Goal: Task Accomplishment & Management: Use online tool/utility

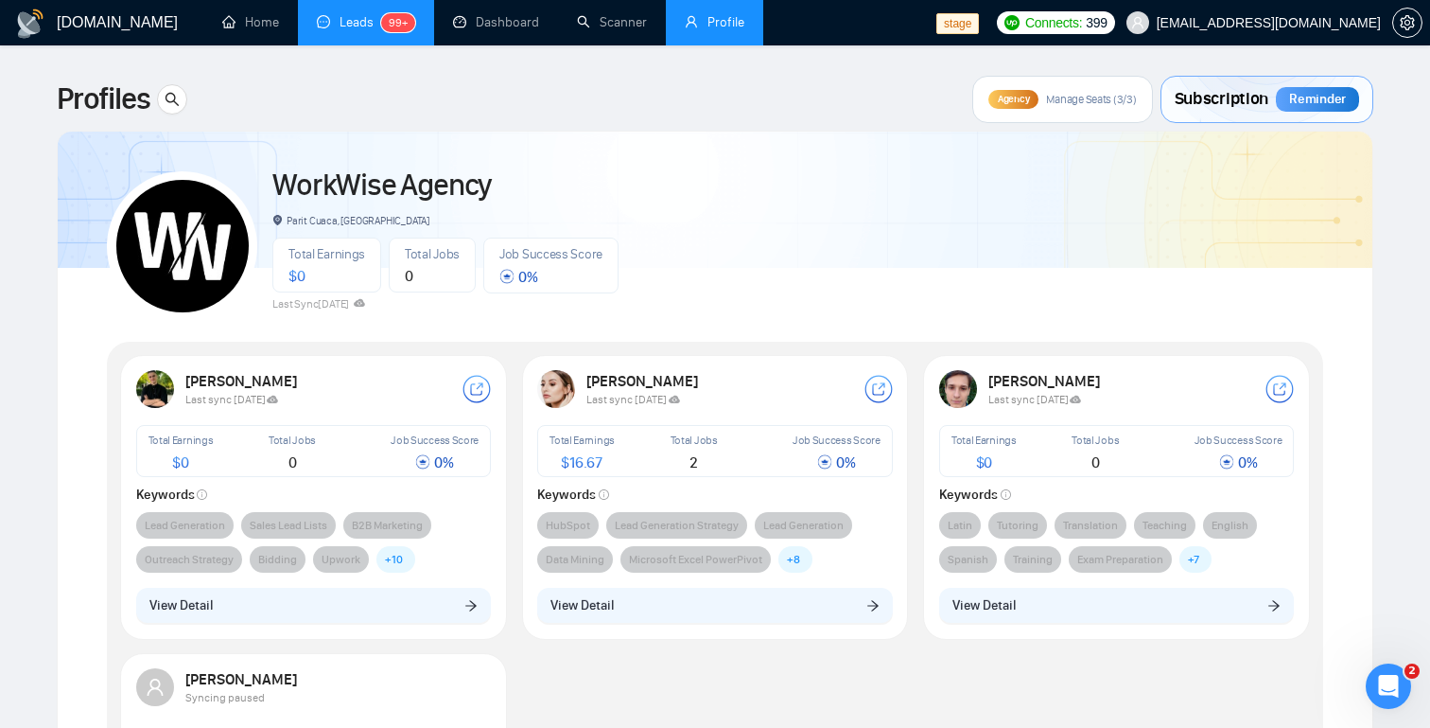
click at [360, 17] on link "Leads 99+" at bounding box center [366, 22] width 98 height 16
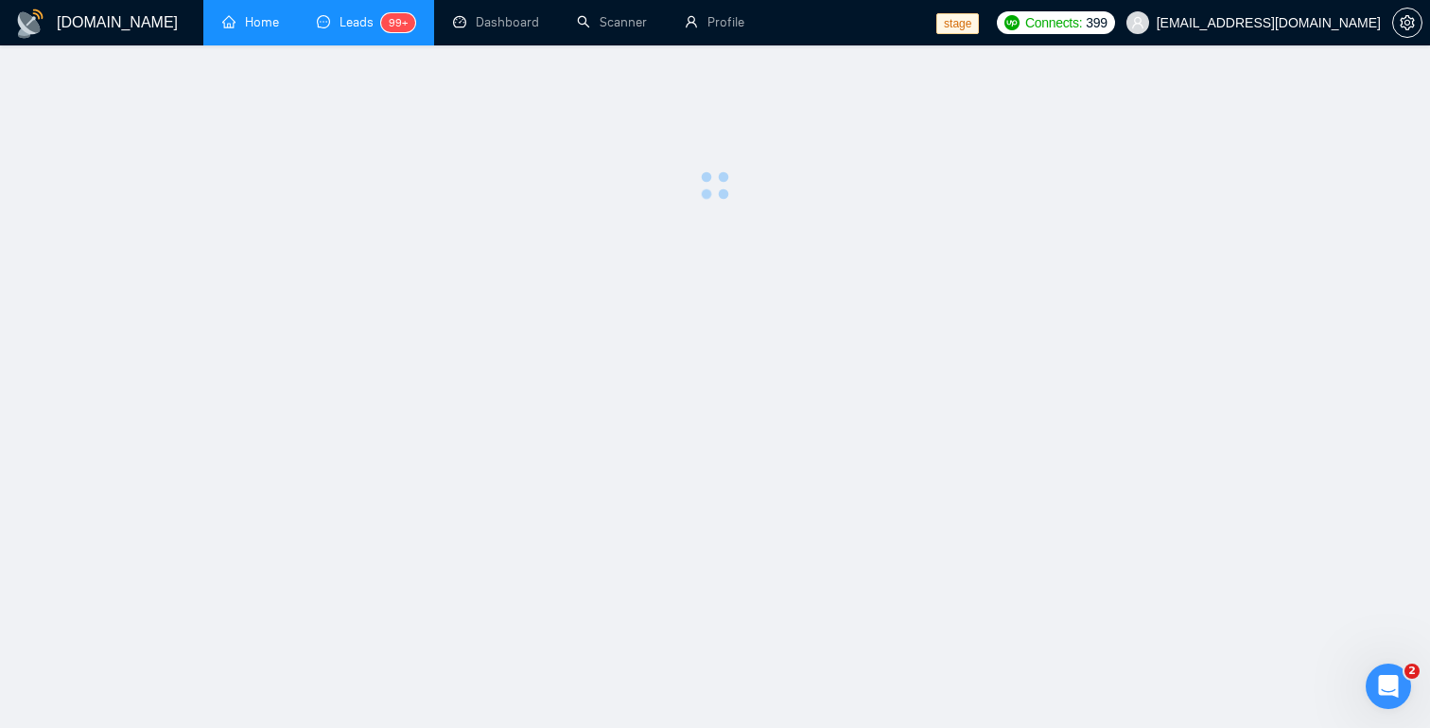
click at [252, 18] on link "Home" at bounding box center [250, 22] width 57 height 16
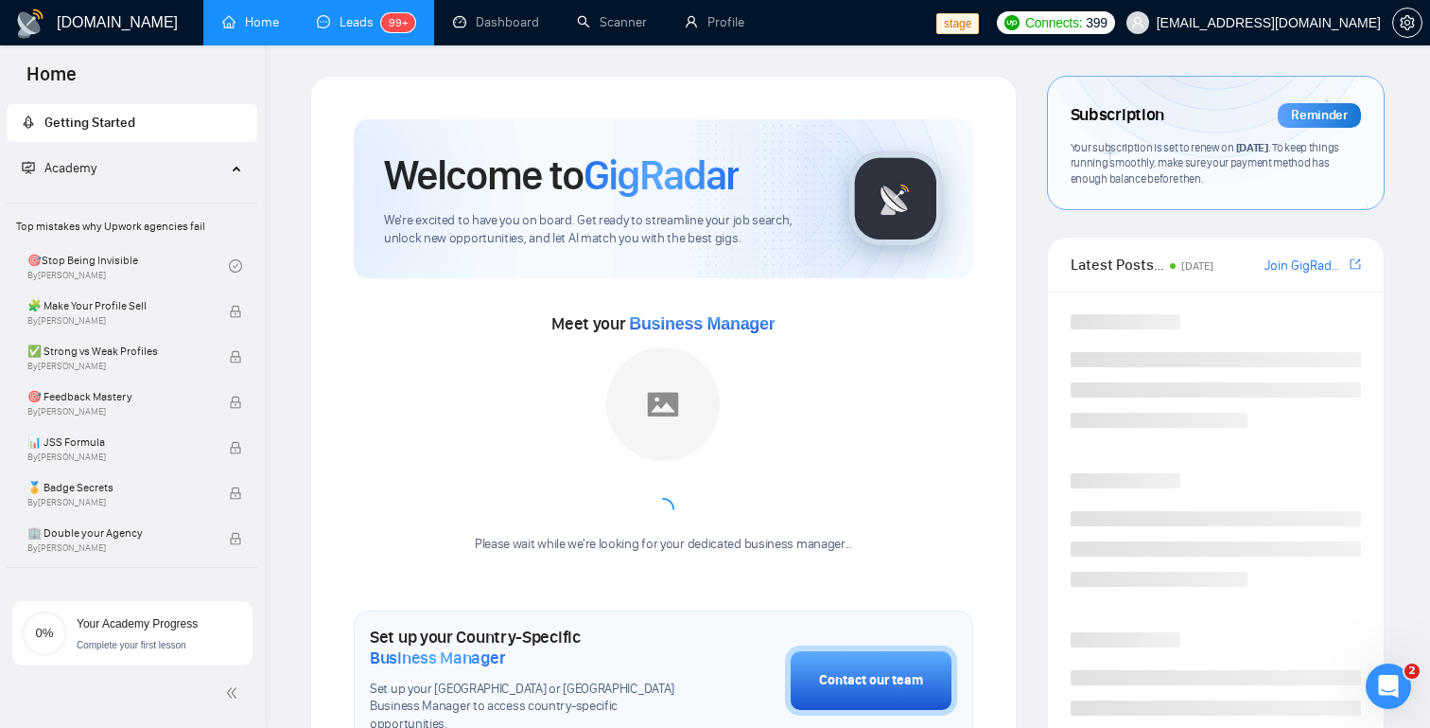
click at [366, 16] on link "Leads 99+" at bounding box center [366, 22] width 98 height 16
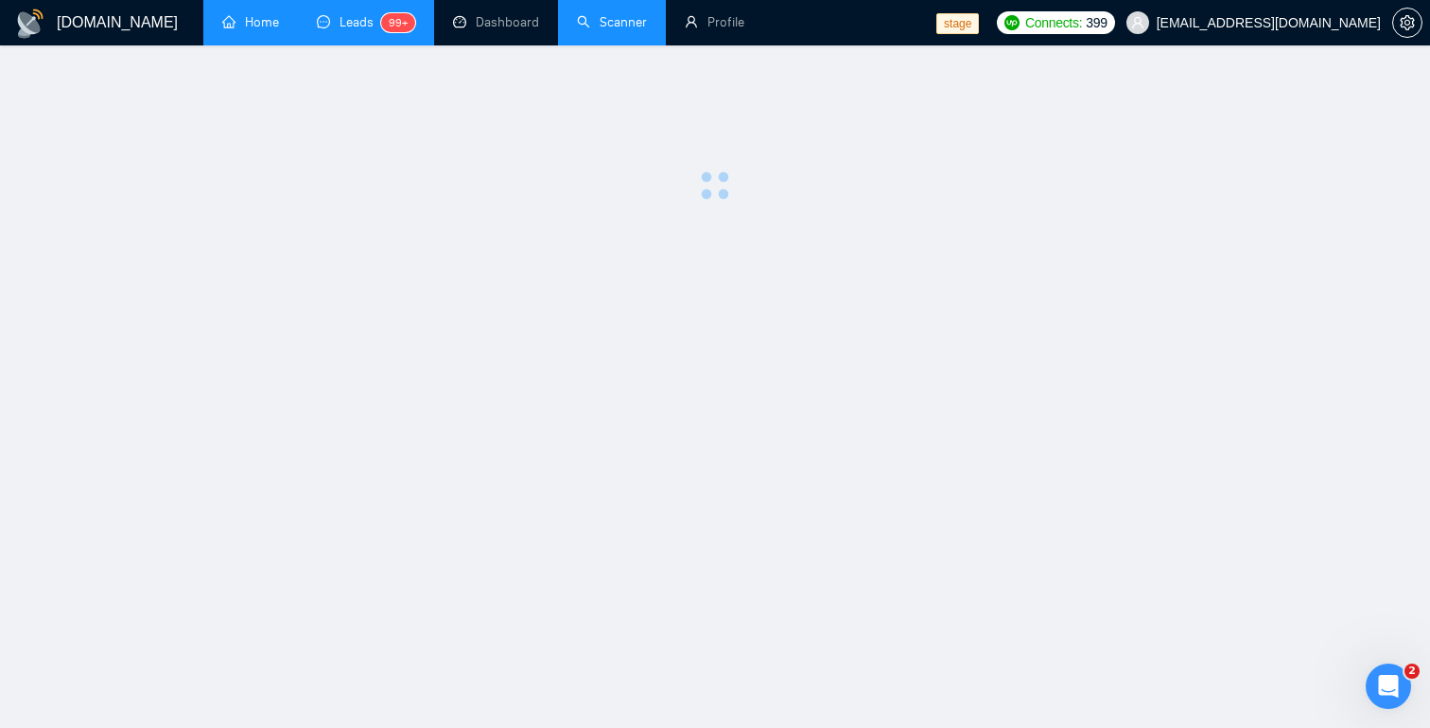
click at [636, 17] on link "Scanner" at bounding box center [612, 22] width 70 height 16
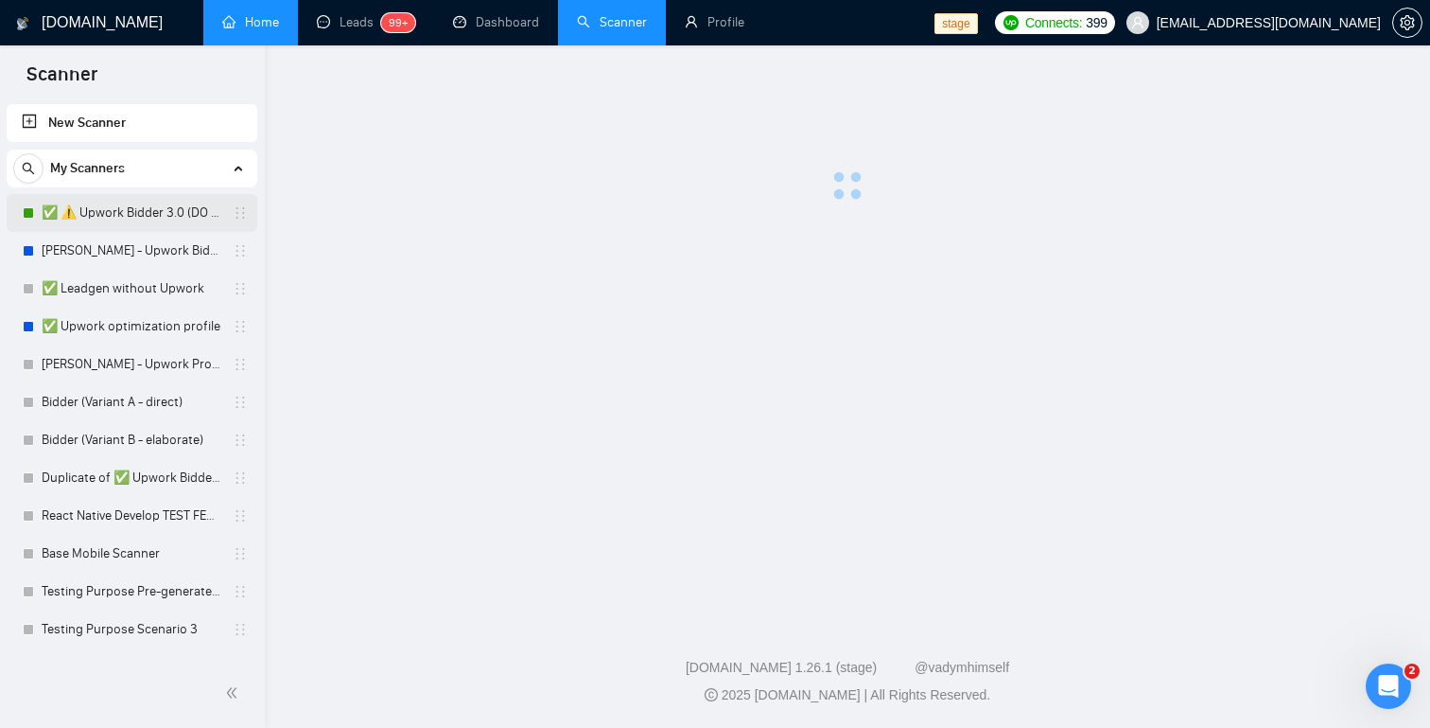
click at [97, 211] on link "✅ ⚠️ Upwork Bidder 3.0 (DO NOT TOUCH)" at bounding box center [132, 213] width 180 height 38
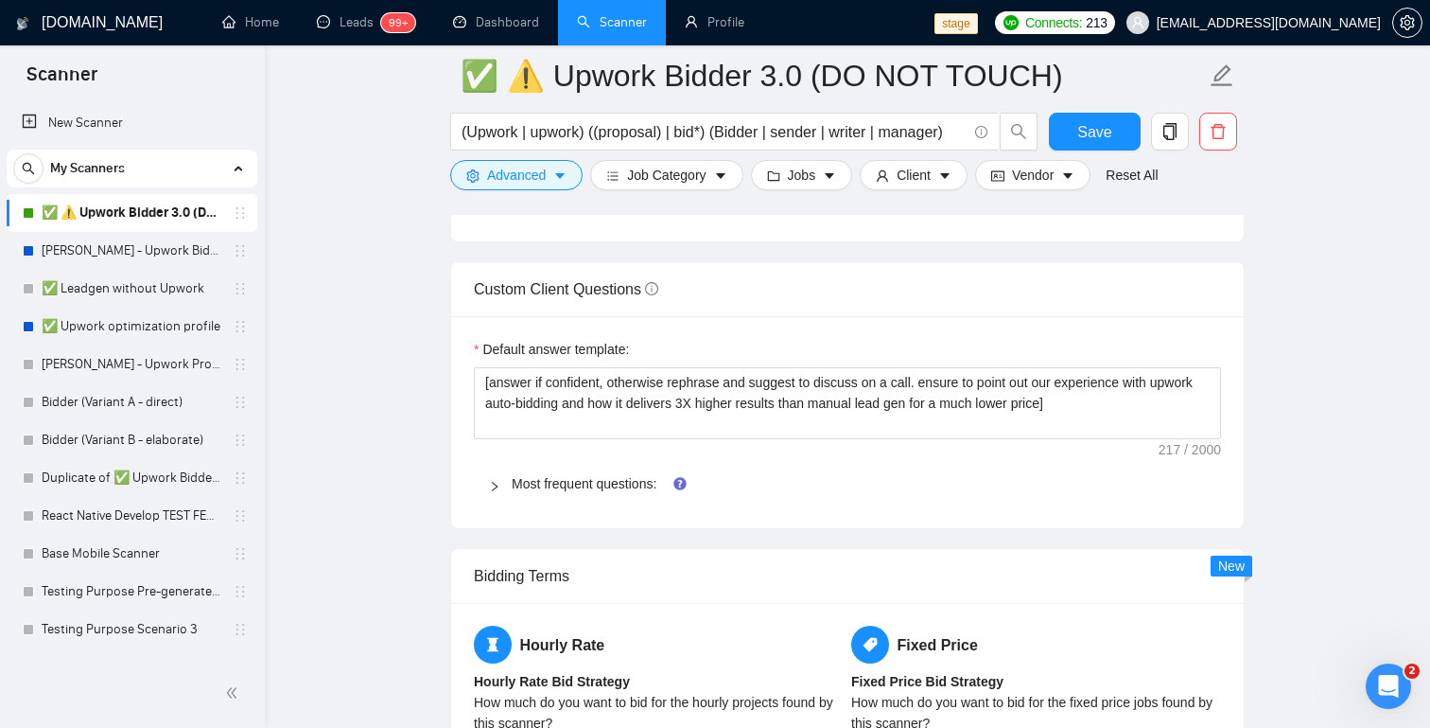
scroll to position [2603, 0]
click at [594, 488] on link "Most frequent questions:" at bounding box center [584, 480] width 145 height 15
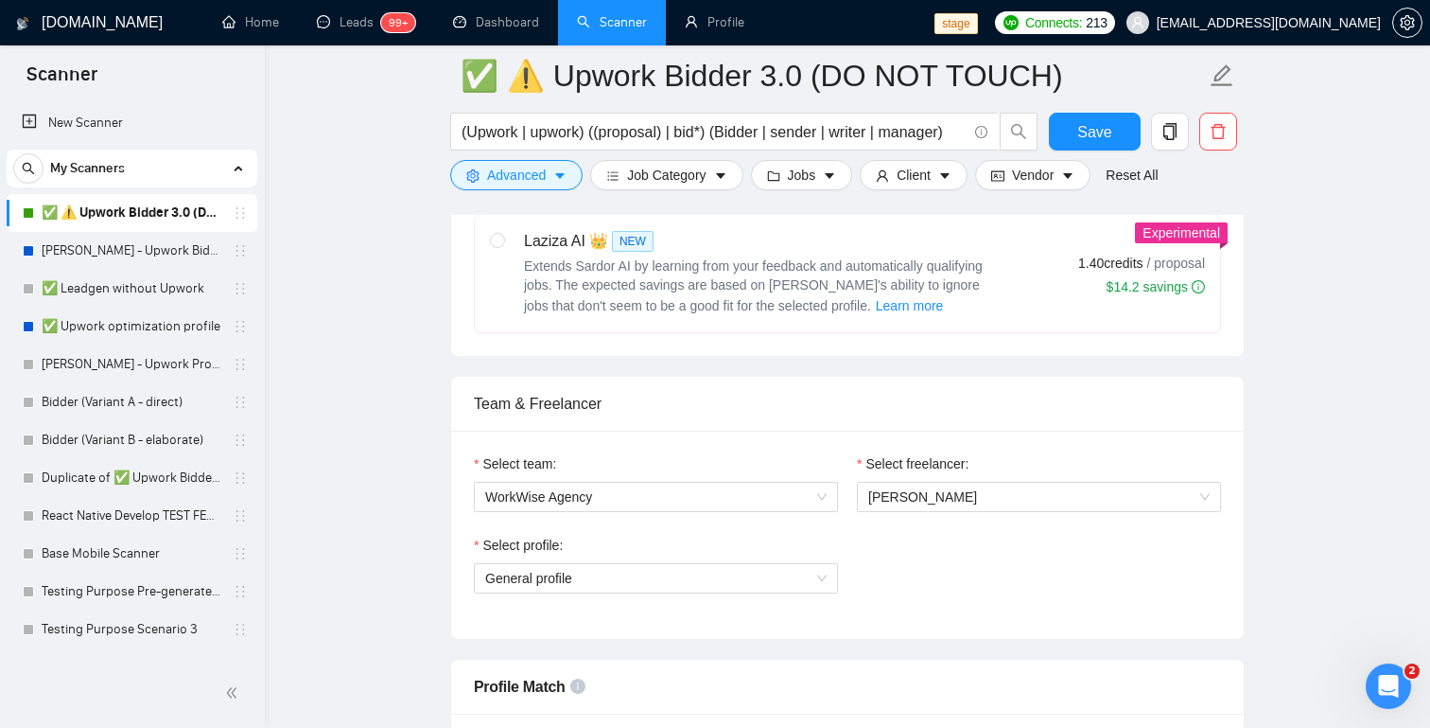
scroll to position [793, 0]
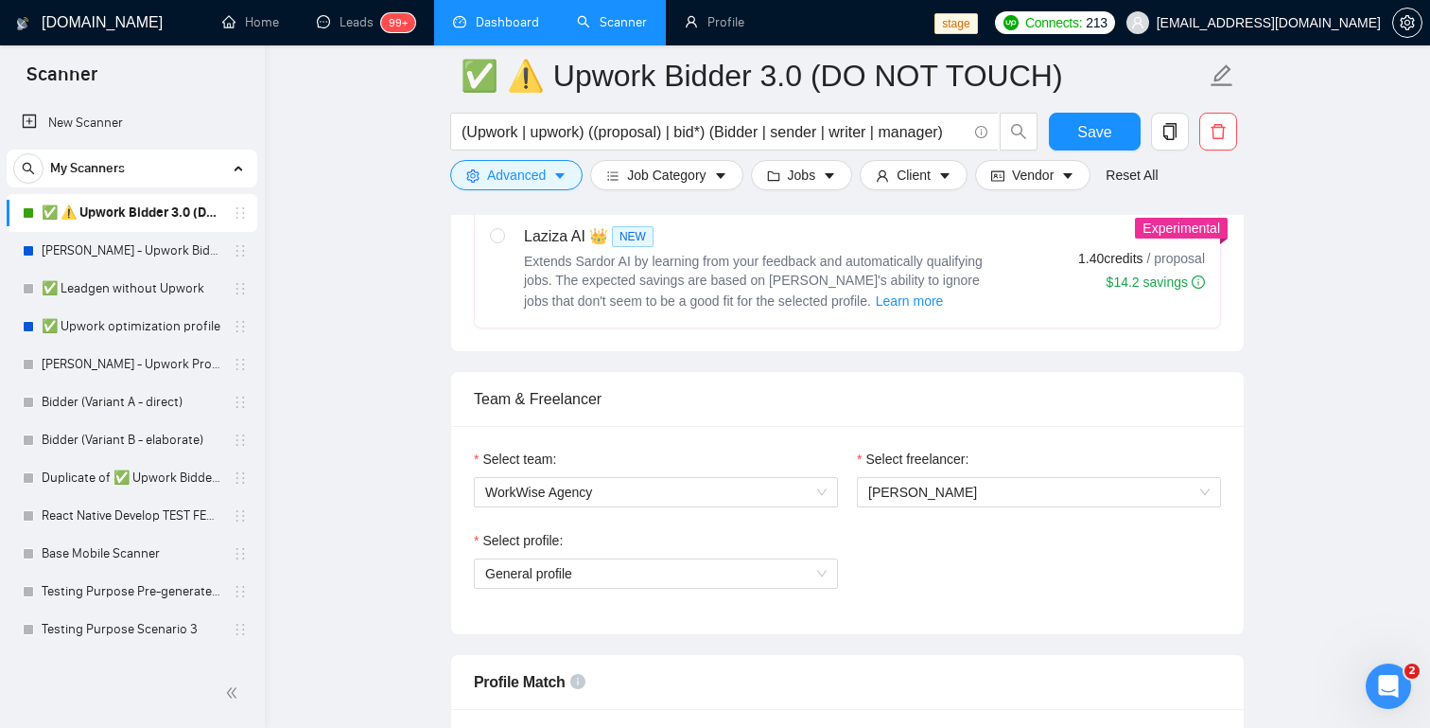
click at [479, 30] on link "Dashboard" at bounding box center [496, 22] width 86 height 16
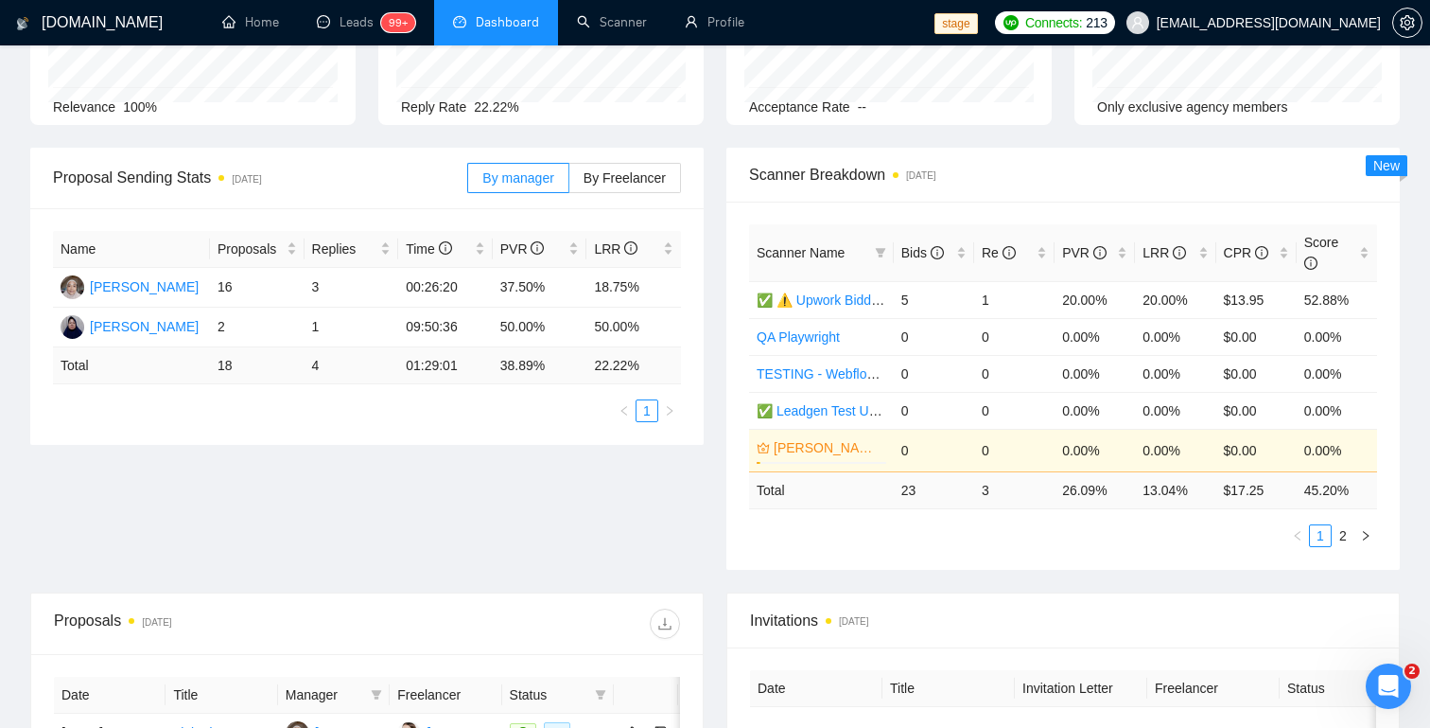
scroll to position [116, 0]
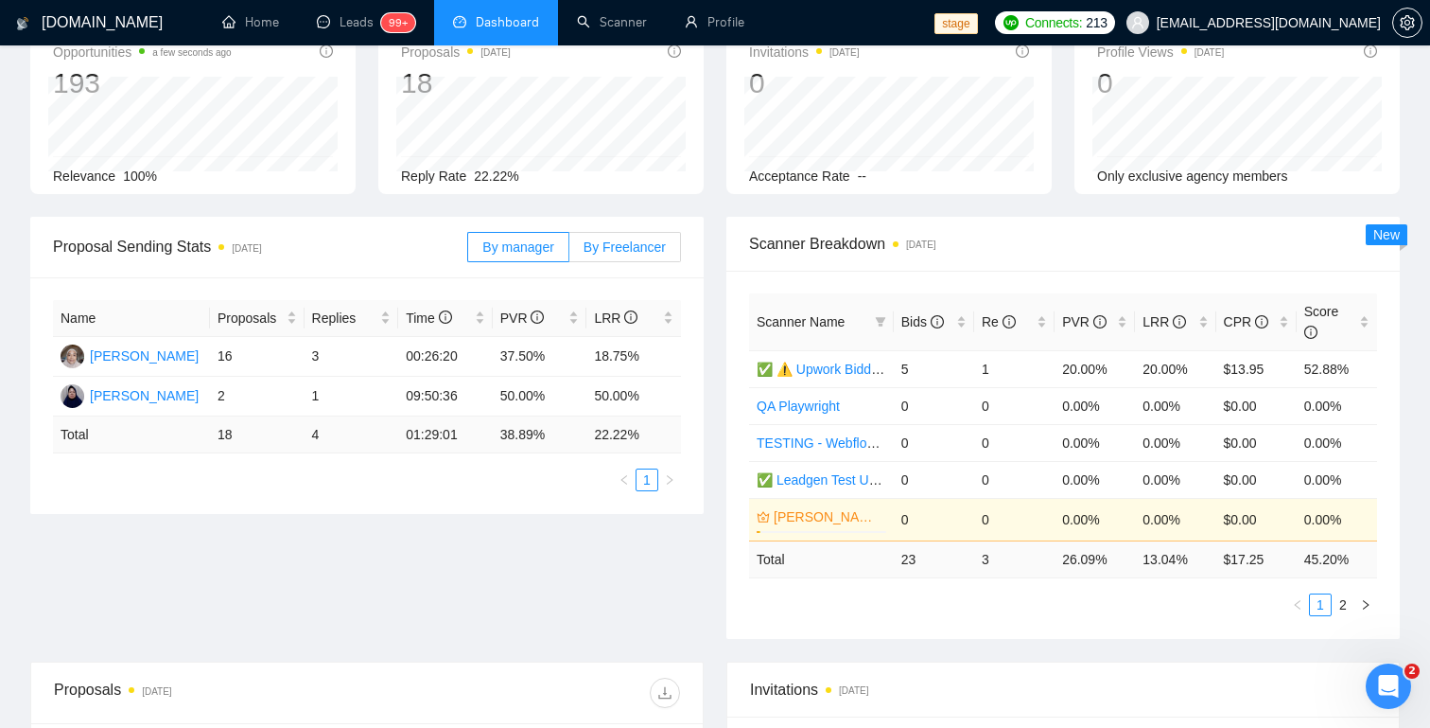
click at [626, 257] on label "By Freelancer" at bounding box center [626, 247] width 112 height 30
click at [570, 252] on input "By Freelancer" at bounding box center [570, 252] width 0 height 0
radio input "true"
radio input "false"
click at [630, 26] on link "Scanner" at bounding box center [612, 22] width 70 height 16
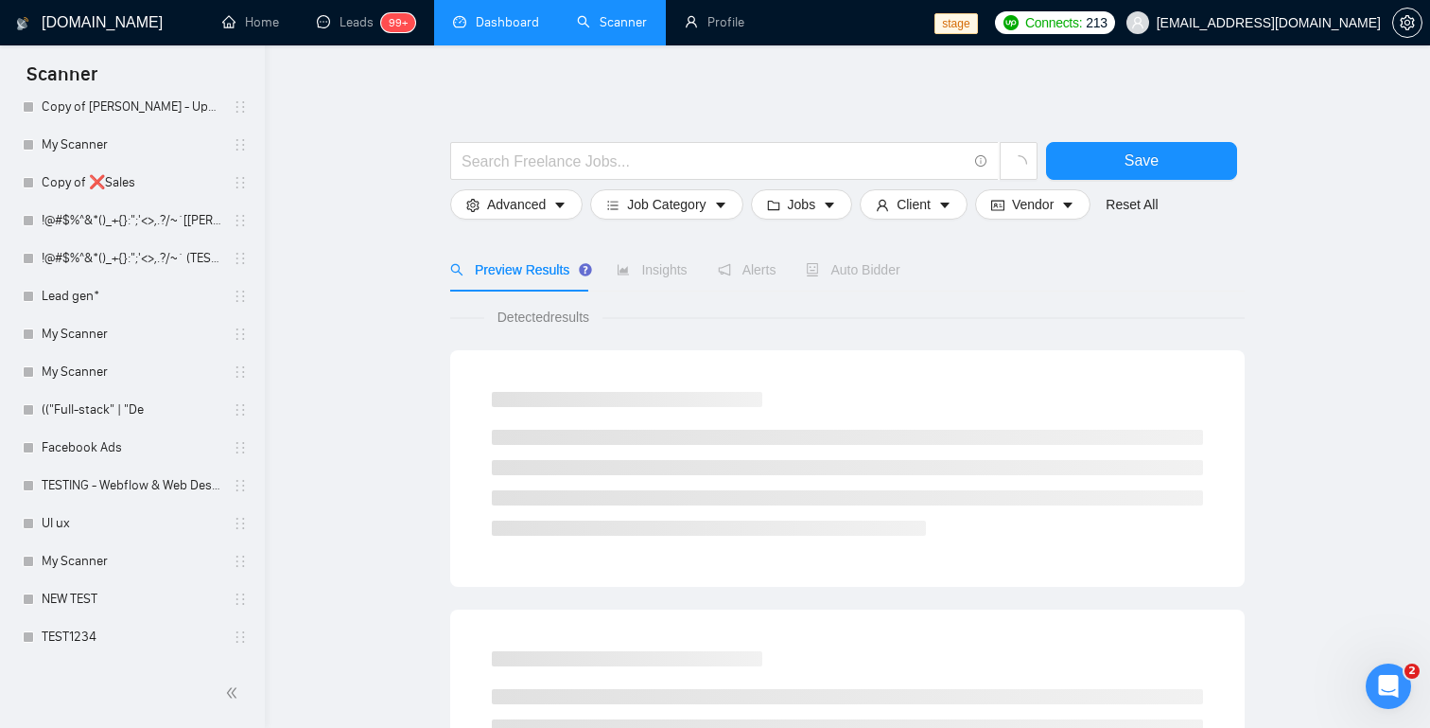
scroll to position [2222, 0]
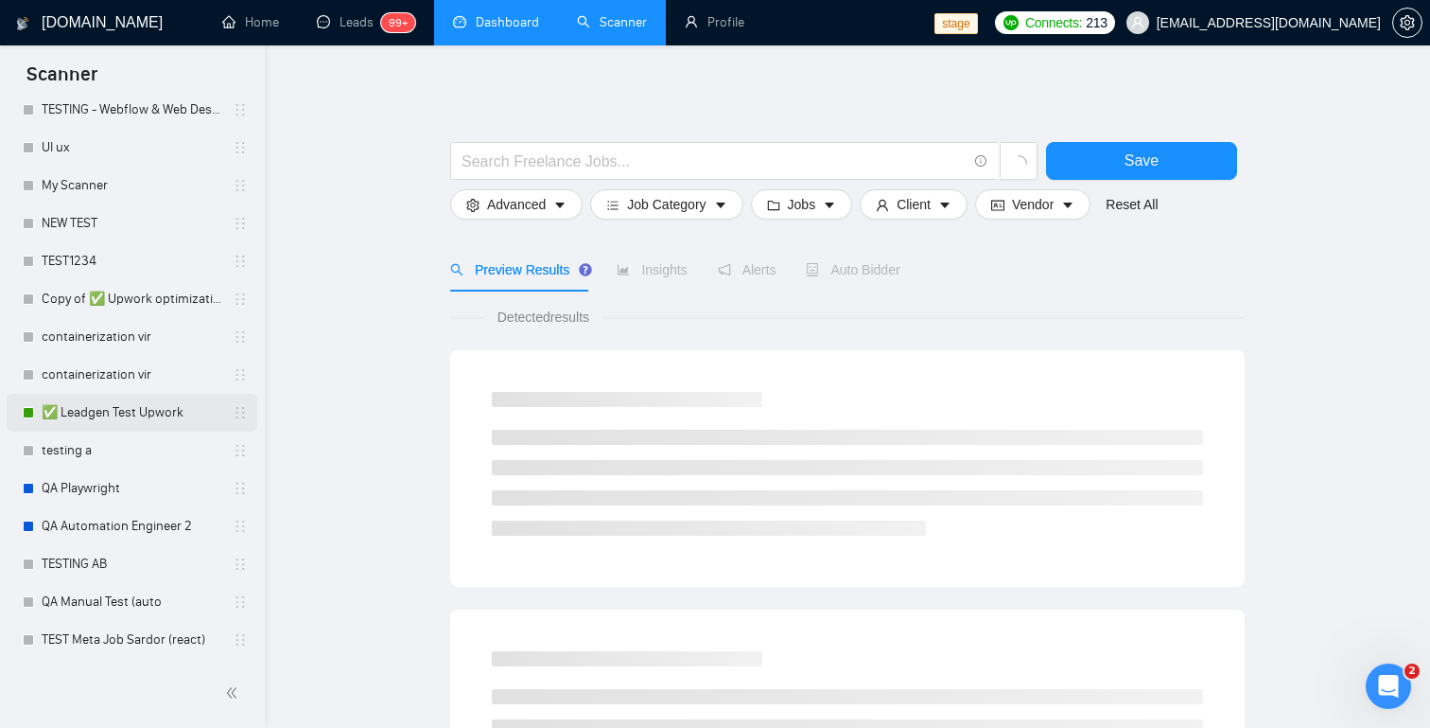
click at [90, 411] on link "✅ Leadgen Test Upwork" at bounding box center [132, 413] width 180 height 38
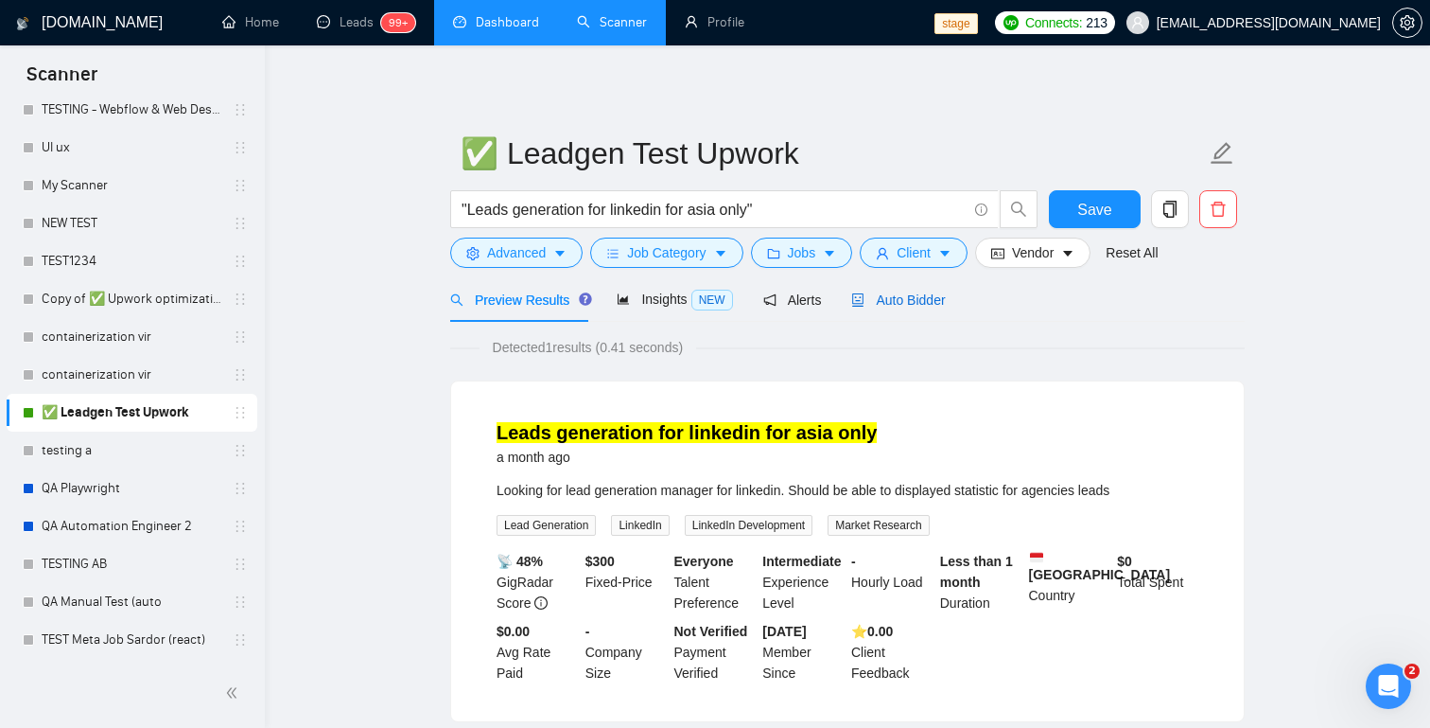
click at [931, 307] on span "Auto Bidder" at bounding box center [898, 299] width 94 height 15
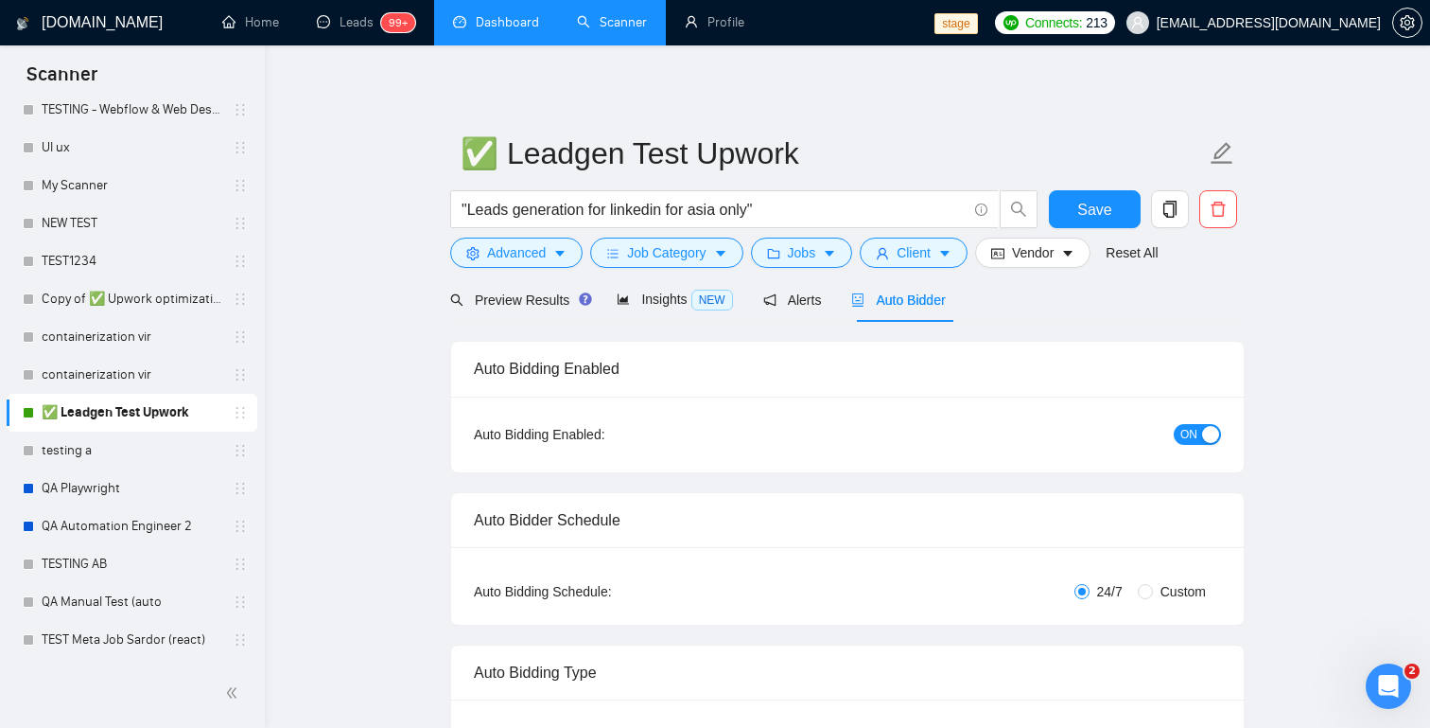
click at [503, 30] on link "Dashboard" at bounding box center [496, 22] width 86 height 16
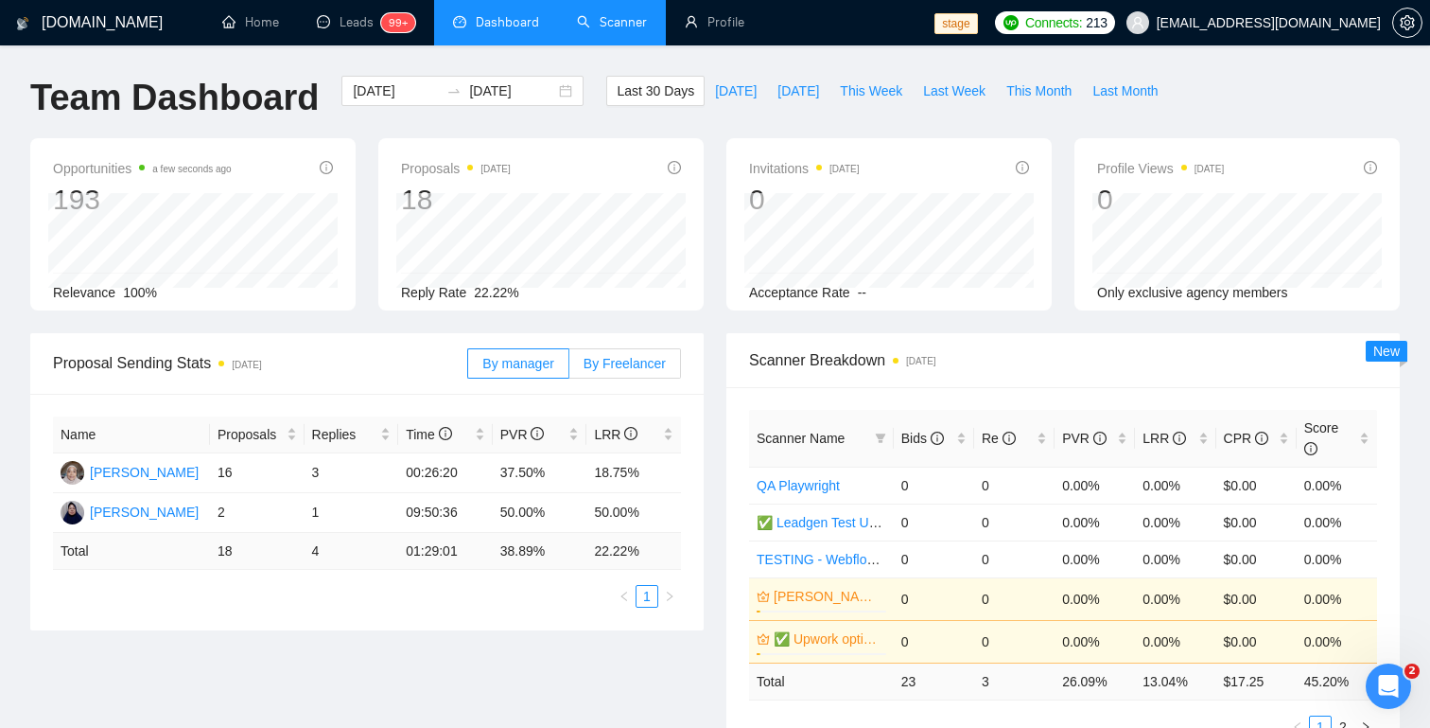
click at [640, 368] on span "By Freelancer" at bounding box center [625, 363] width 82 height 15
click at [570, 368] on input "By Freelancer" at bounding box center [570, 368] width 0 height 0
radio input "true"
radio input "false"
click at [1207, 428] on div "LRR" at bounding box center [1175, 438] width 65 height 21
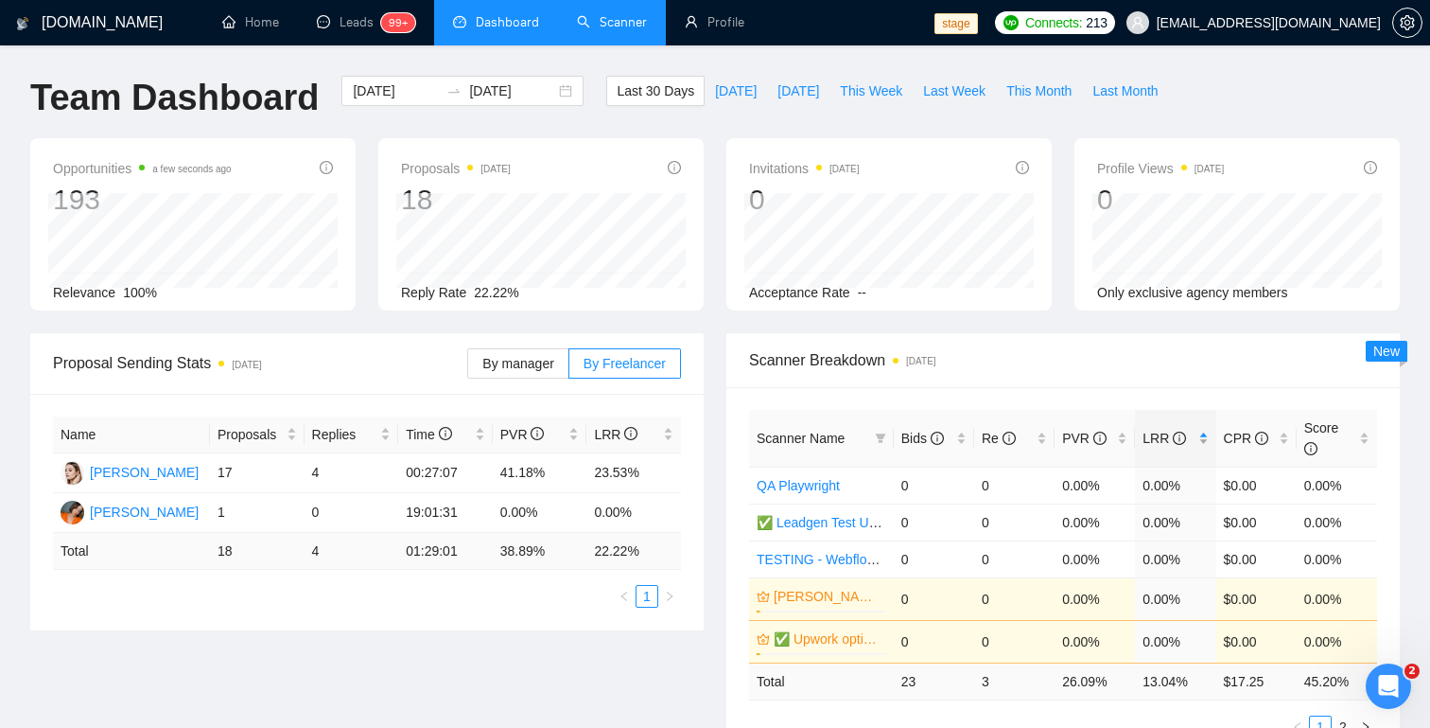
click at [1207, 428] on div "LRR" at bounding box center [1175, 438] width 65 height 21
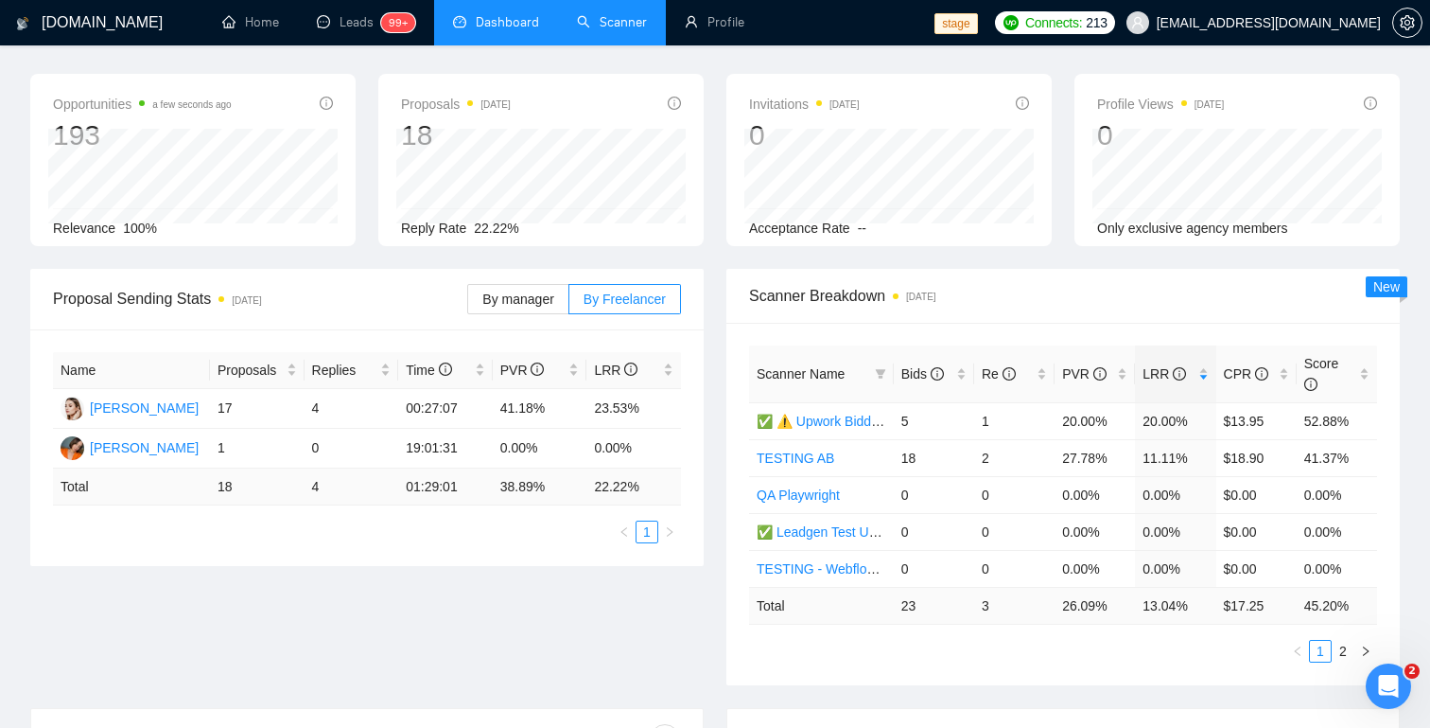
scroll to position [65, 0]
click at [352, 30] on link "Leads 99+" at bounding box center [366, 22] width 98 height 16
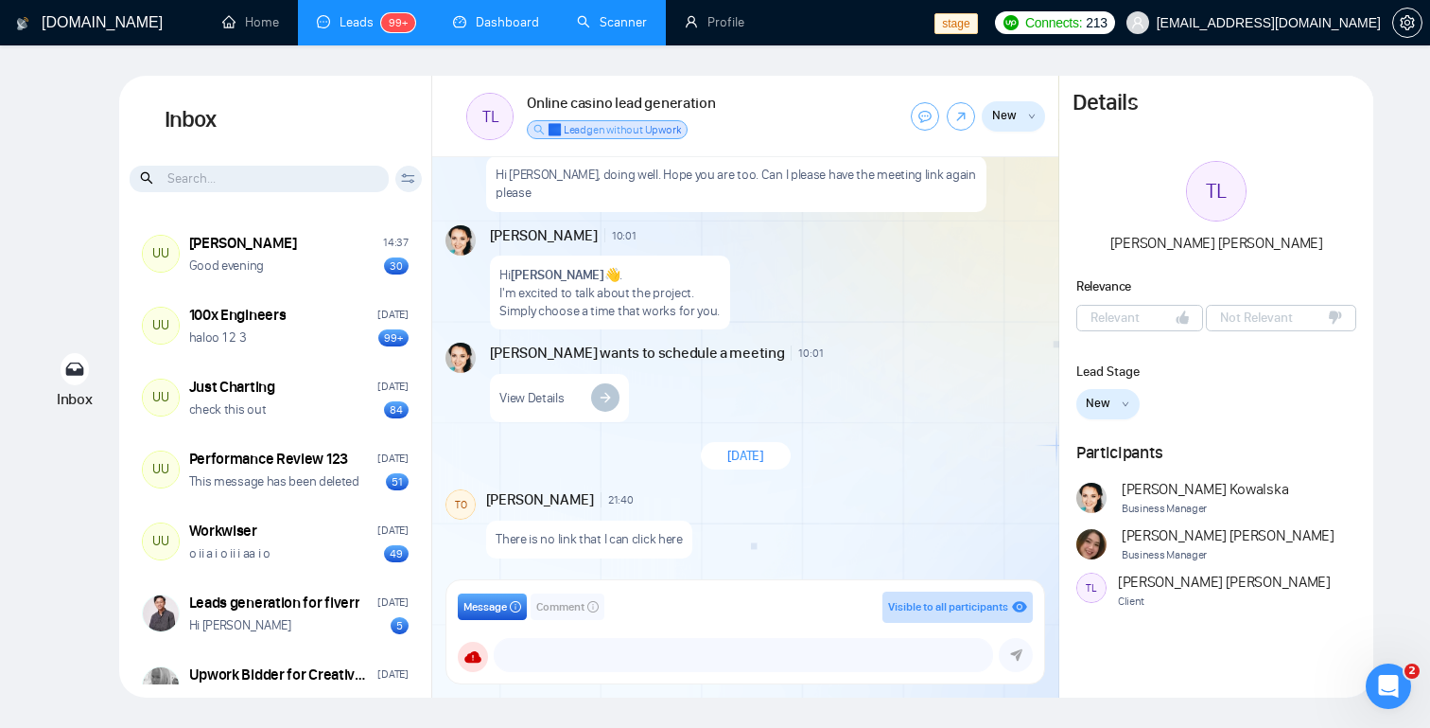
click at [499, 29] on link "Dashboard" at bounding box center [496, 22] width 86 height 16
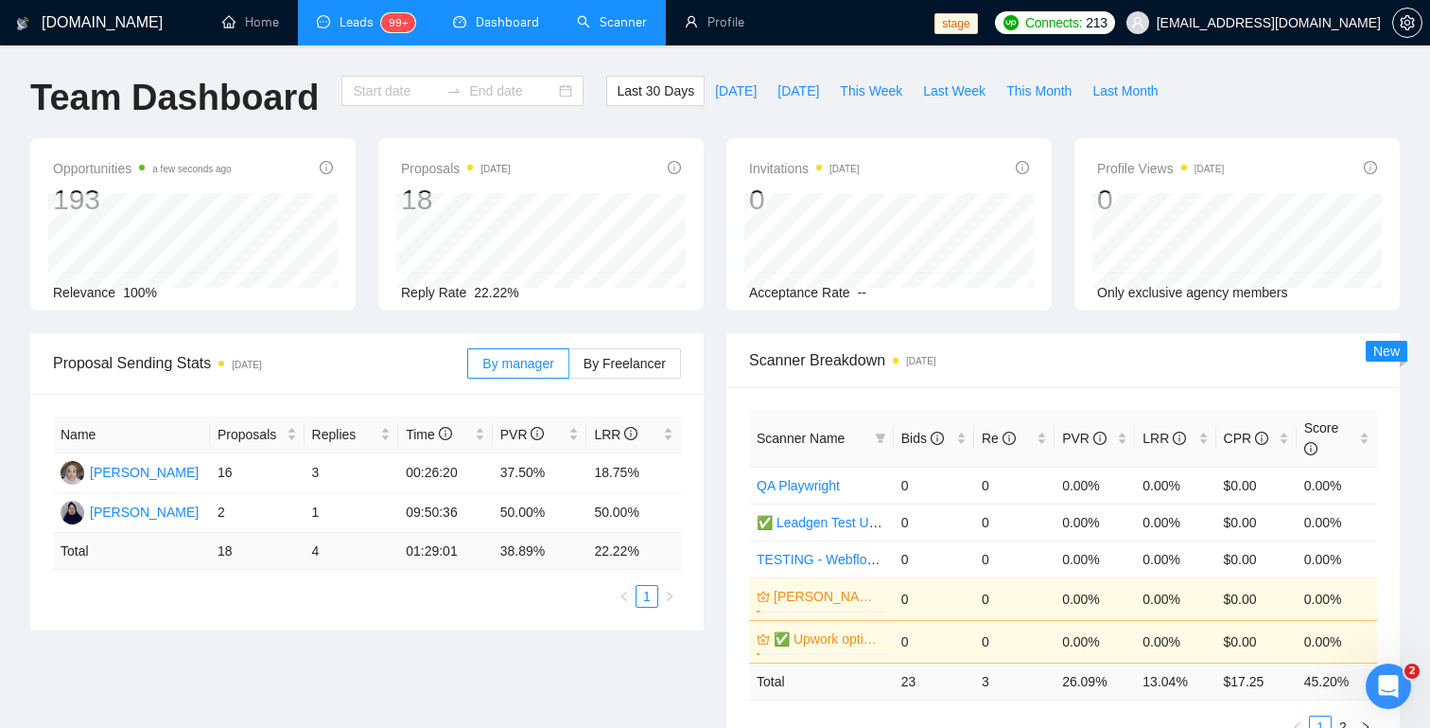
type input "2025-09-01"
type input "2025-10-01"
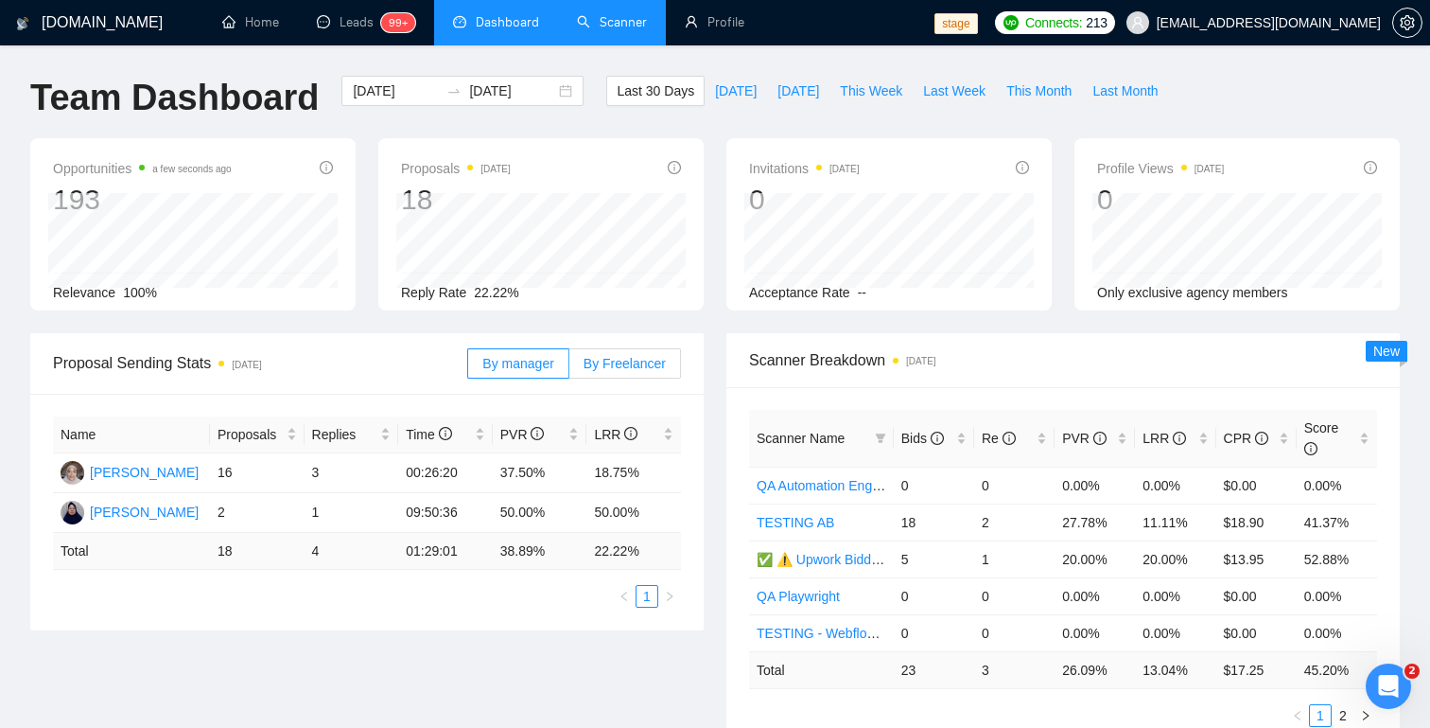
click at [619, 377] on label "By Freelancer" at bounding box center [626, 363] width 112 height 30
click at [570, 368] on input "By Freelancer" at bounding box center [570, 368] width 0 height 0
radio input "true"
radio input "false"
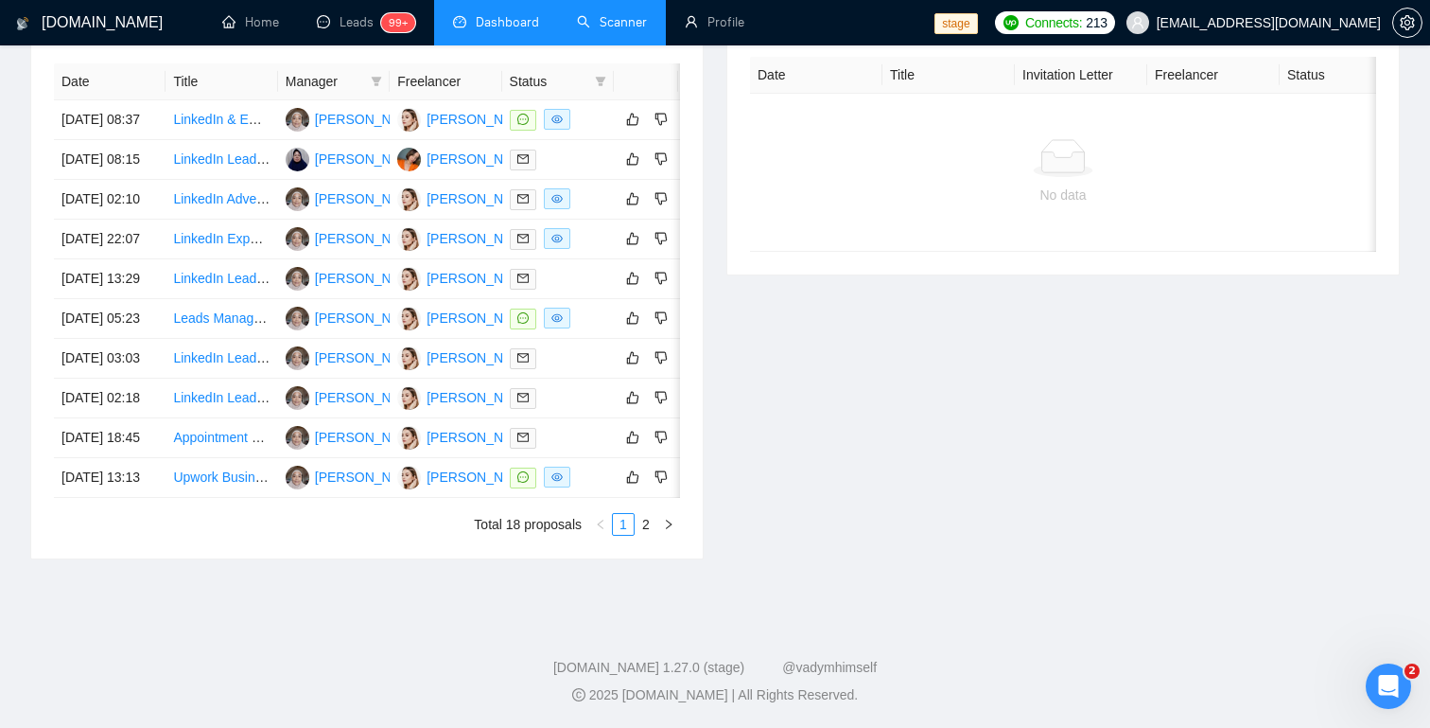
scroll to position [851, 0]
click at [670, 530] on icon "right" at bounding box center [668, 523] width 11 height 11
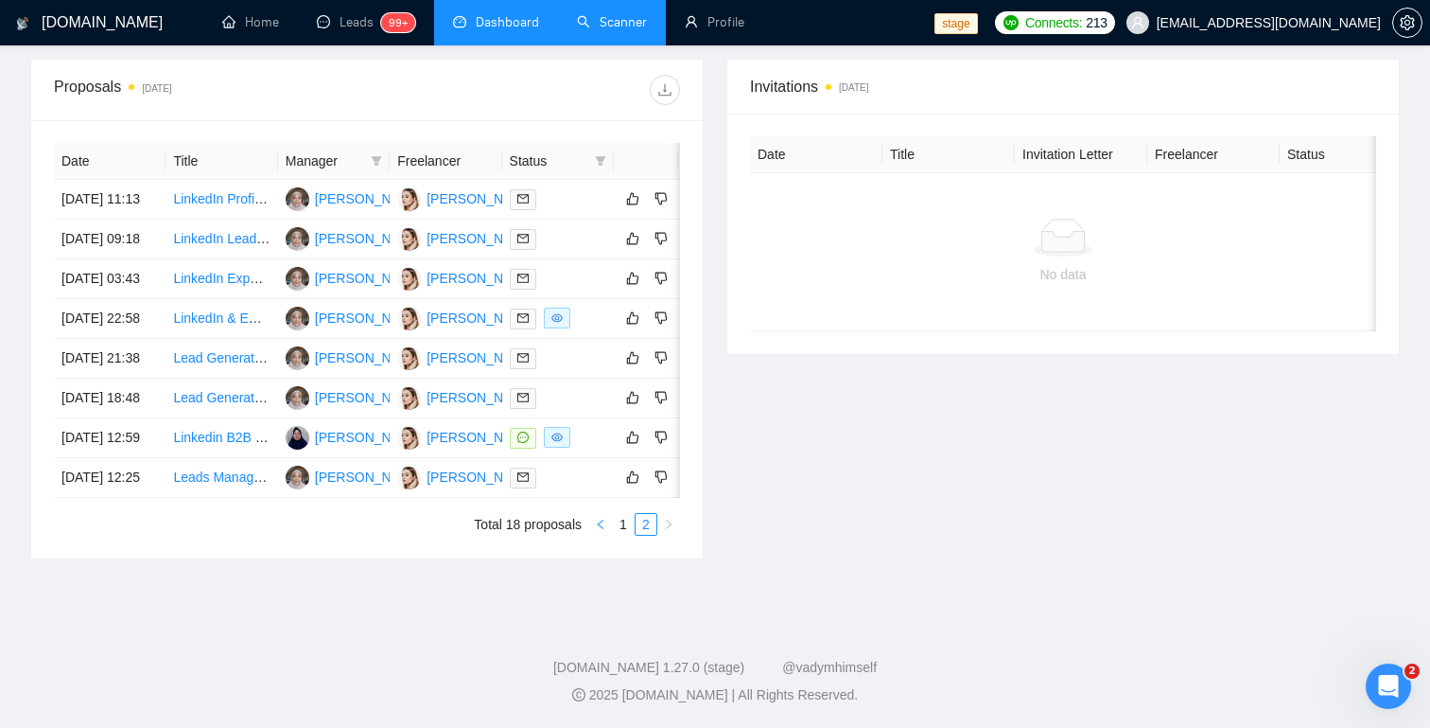
click at [608, 529] on button "button" at bounding box center [600, 524] width 23 height 23
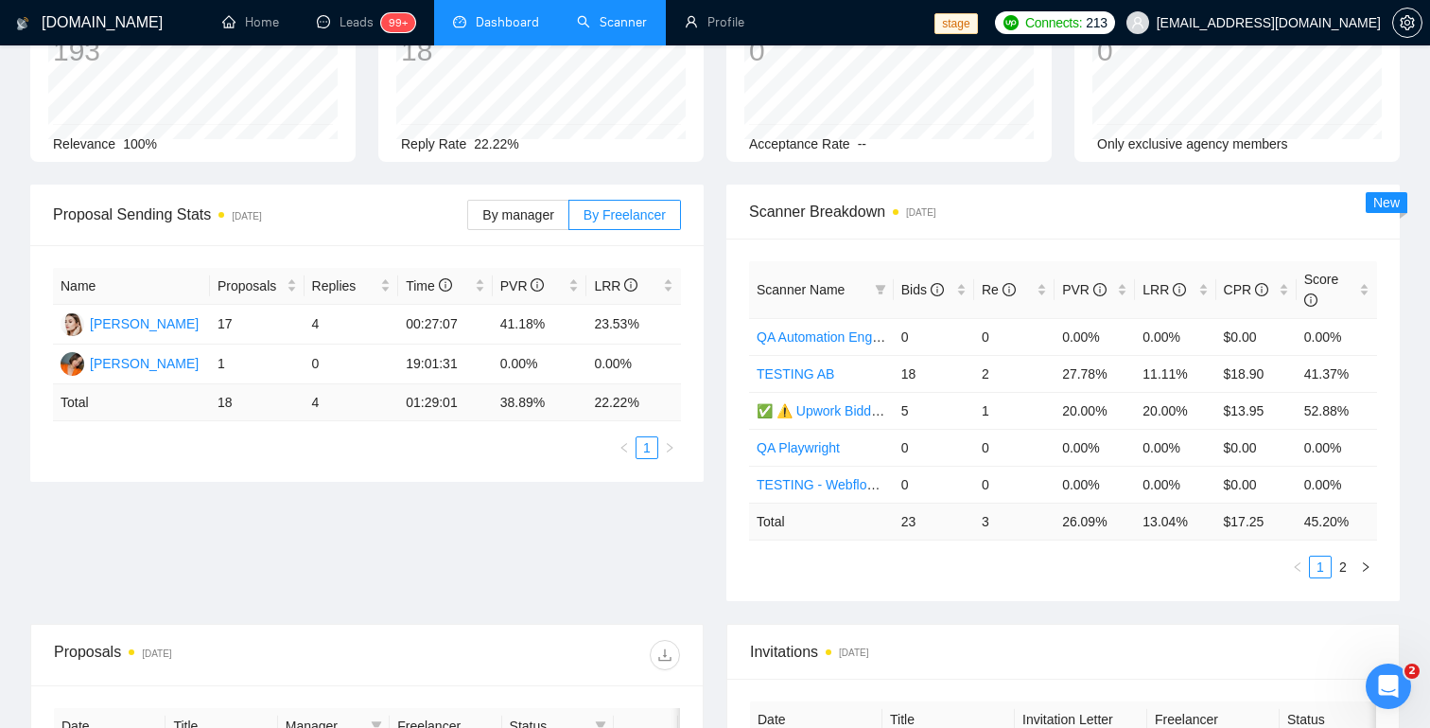
scroll to position [42, 0]
